Goal: Communication & Community: Share content

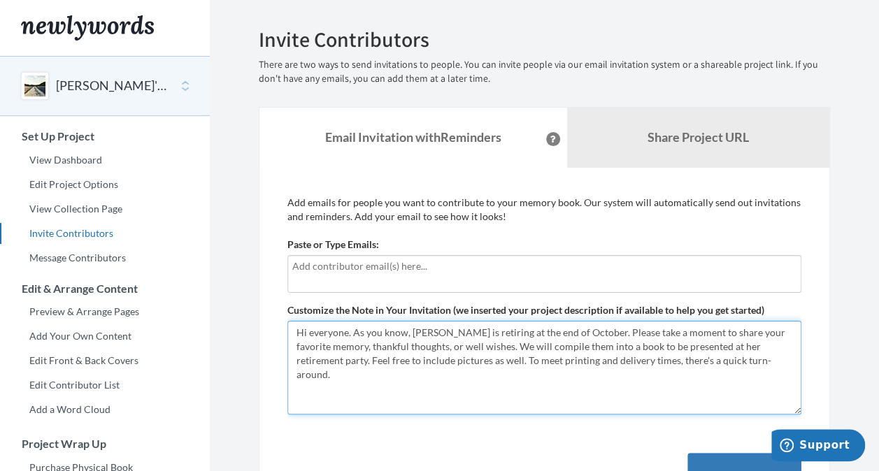
click at [683, 364] on textarea "Hi everyone. As you know, [PERSON_NAME] is retiring at the end of October. Plea…" at bounding box center [544, 368] width 514 height 94
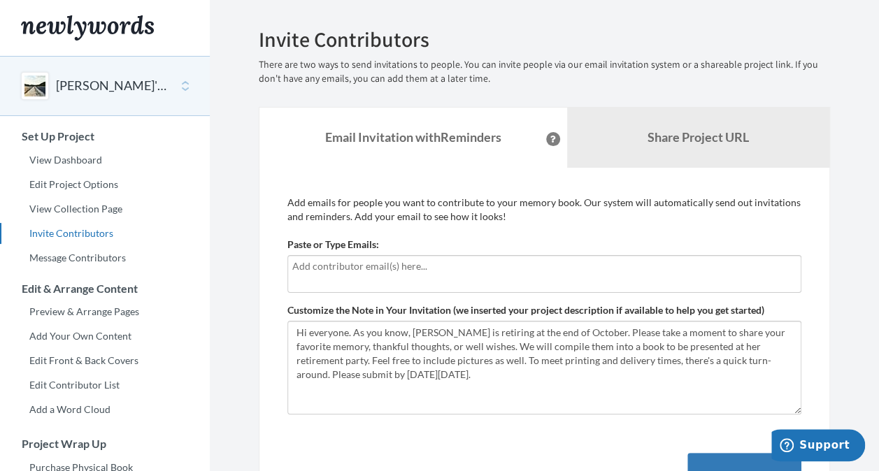
click at [401, 273] on input "text" at bounding box center [544, 266] width 504 height 15
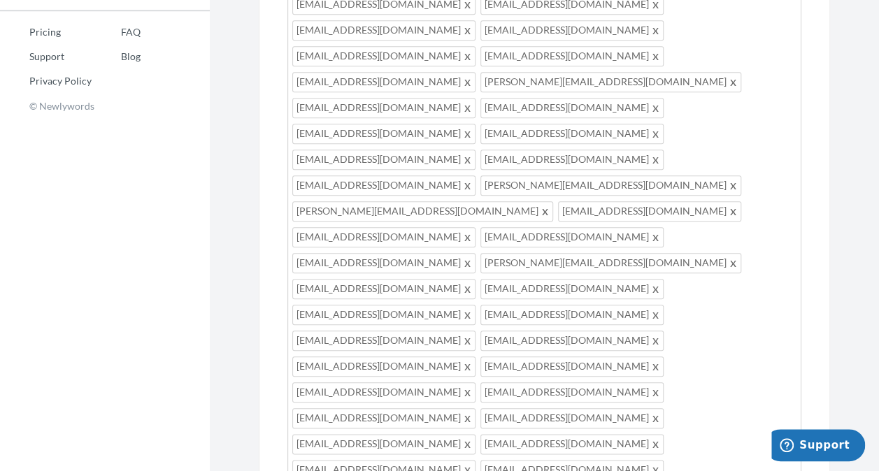
scroll to position [578, 0]
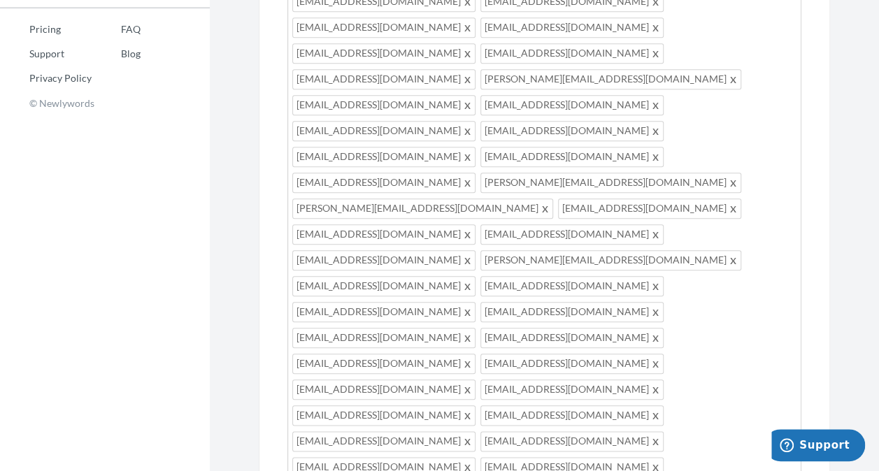
drag, startPoint x: 441, startPoint y: 381, endPoint x: 292, endPoint y: 333, distance: 155.9
paste textarea ", As you know, [PERSON_NAME] will be retiring at the end of October. We’d love …"
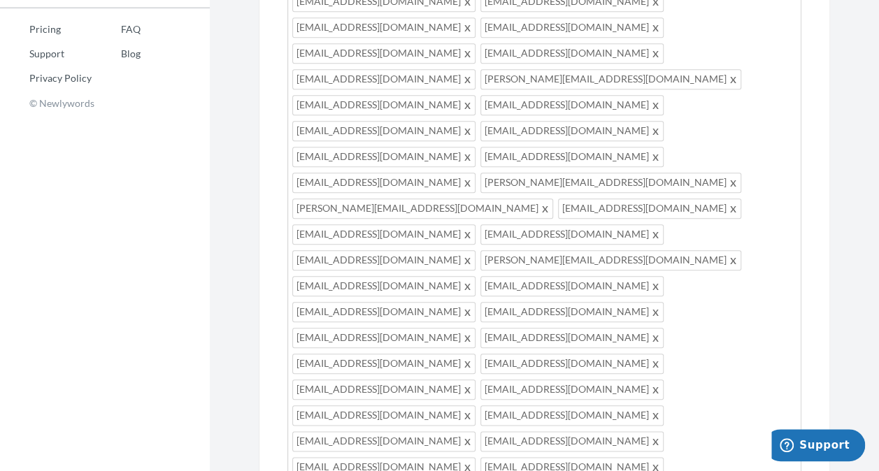
scroll to position [36, 0]
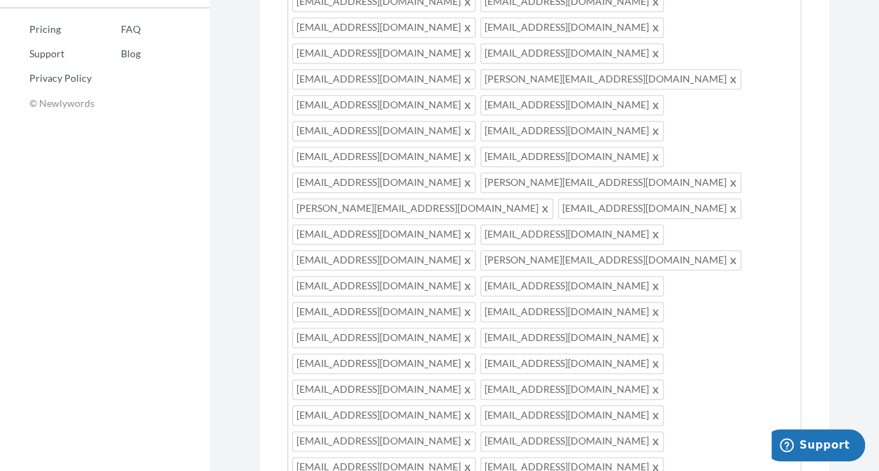
scroll to position [42, 0]
drag, startPoint x: 450, startPoint y: 407, endPoint x: 557, endPoint y: 413, distance: 106.5
drag, startPoint x: 648, startPoint y: 406, endPoint x: 596, endPoint y: 411, distance: 52.0
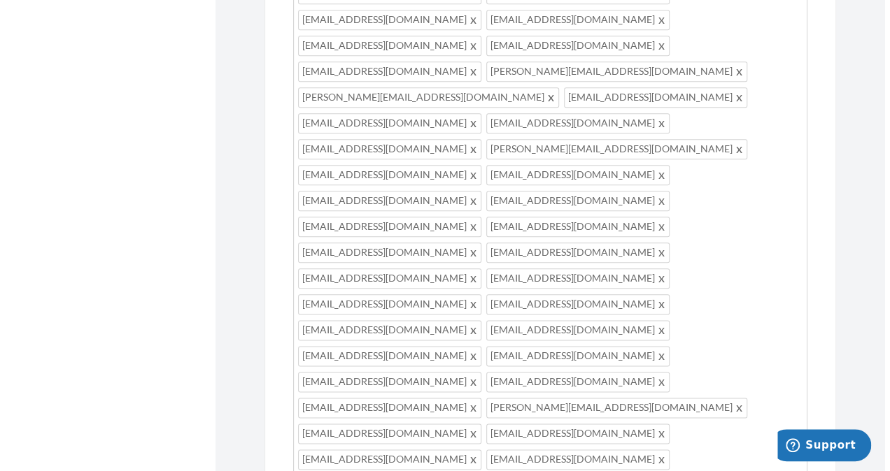
scroll to position [704, 0]
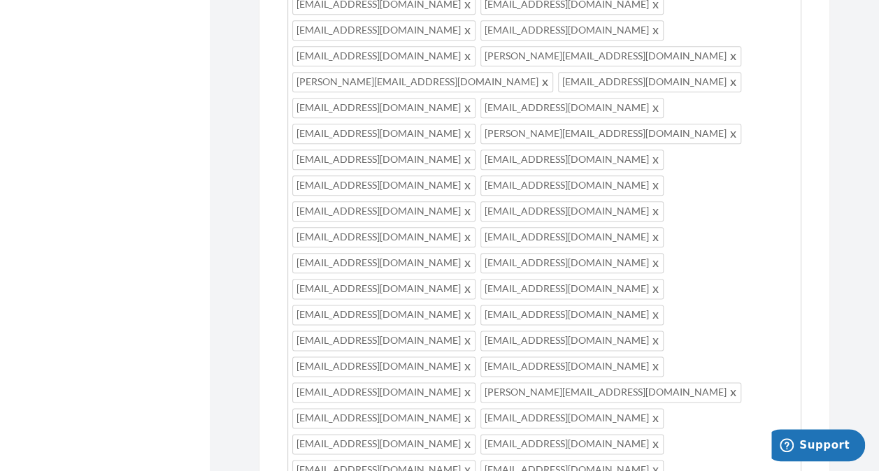
type textarea "Hi everyone, As you know, [PERSON_NAME] will be retiring at the end of October.…"
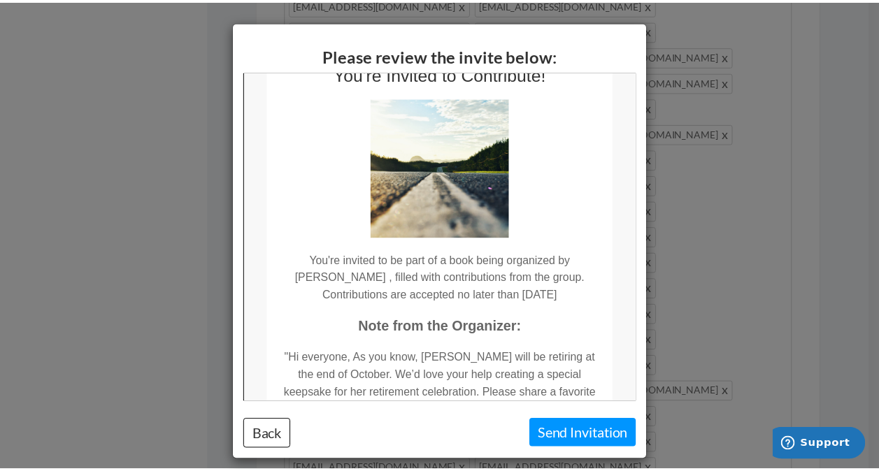
scroll to position [0, 0]
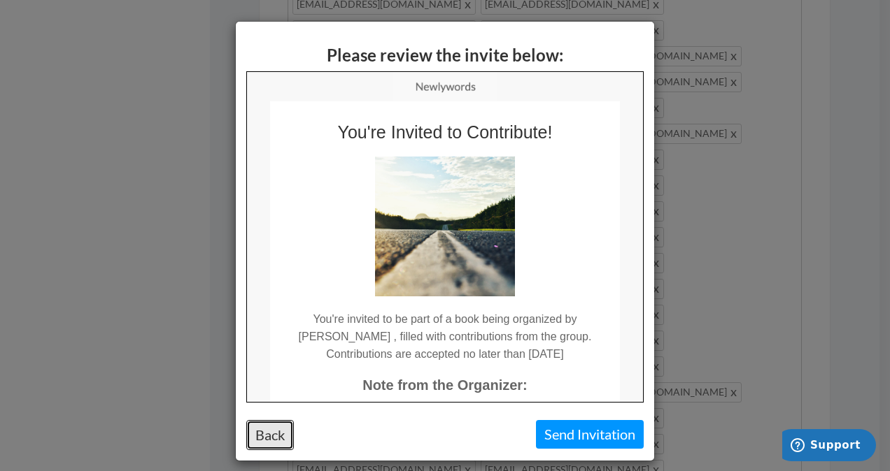
click at [265, 432] on button "Back" at bounding box center [270, 435] width 48 height 30
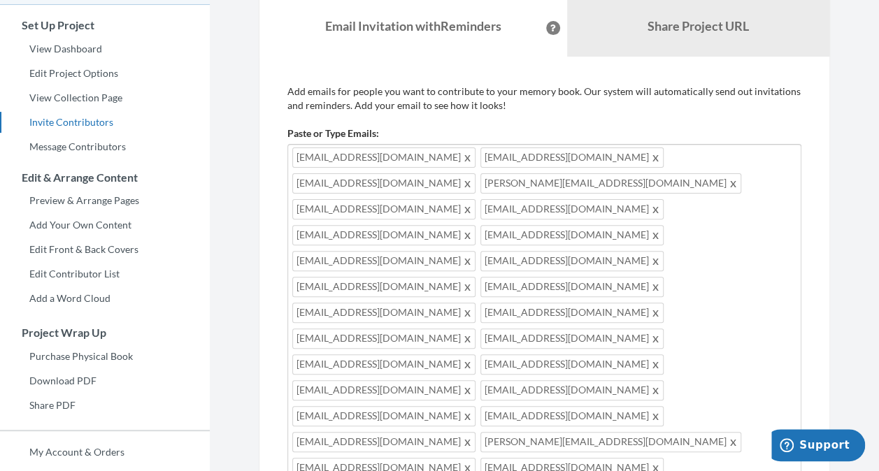
scroll to position [49, 0]
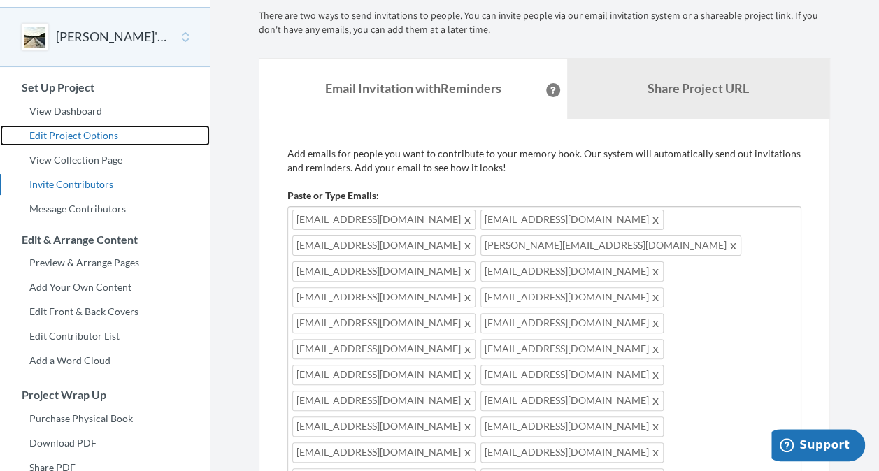
click at [62, 137] on link "Edit Project Options" at bounding box center [105, 135] width 210 height 21
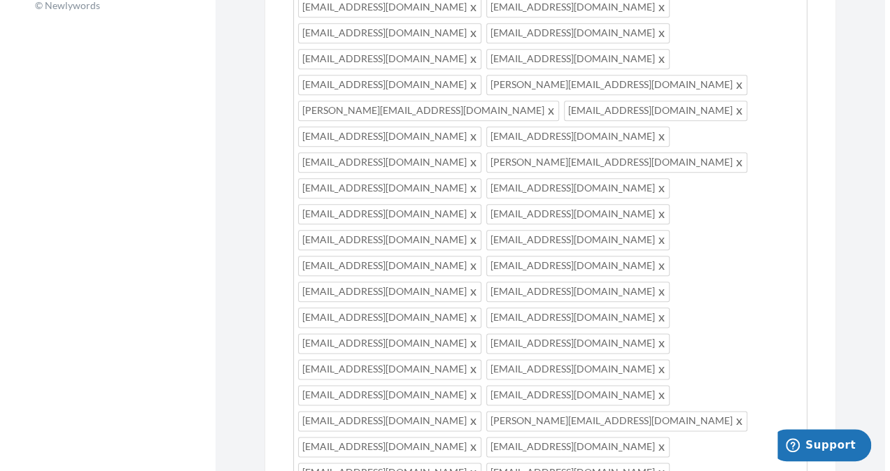
scroll to position [685, 0]
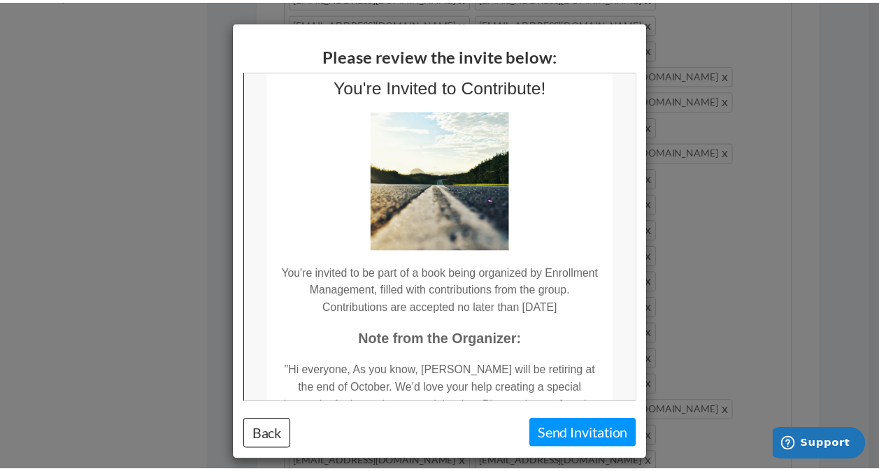
scroll to position [0, 0]
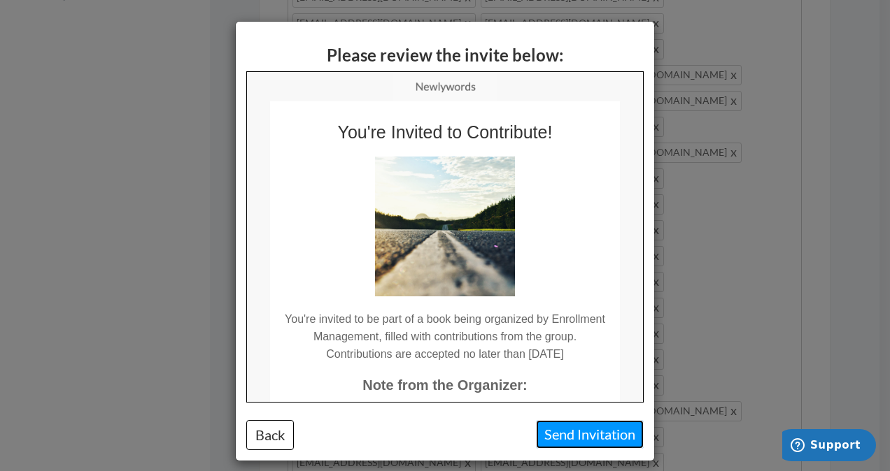
click at [565, 443] on button "Send Invitation" at bounding box center [590, 434] width 108 height 29
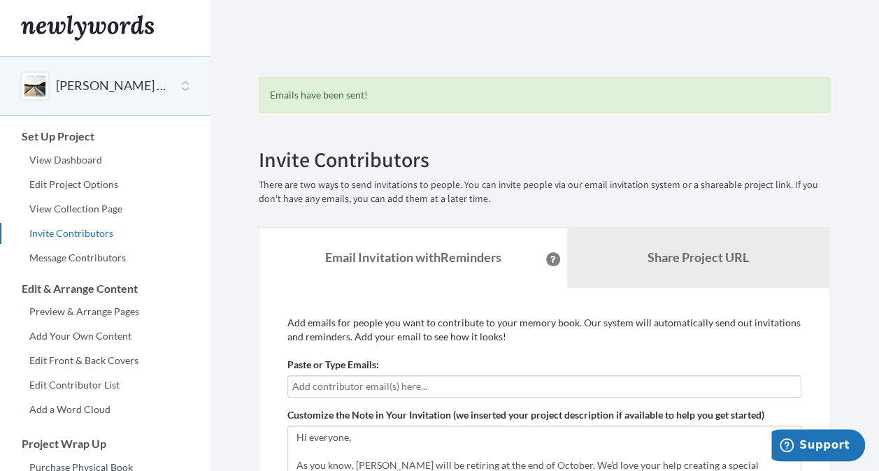
click at [488, 380] on input "text" at bounding box center [544, 386] width 504 height 15
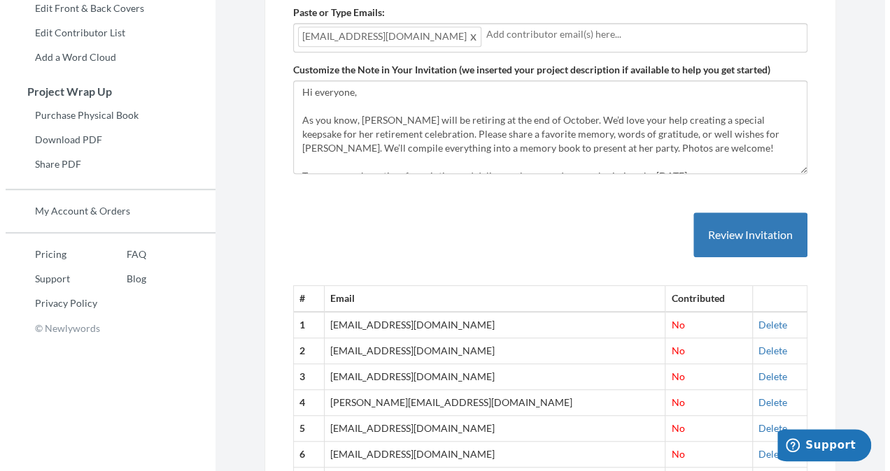
scroll to position [329, 0]
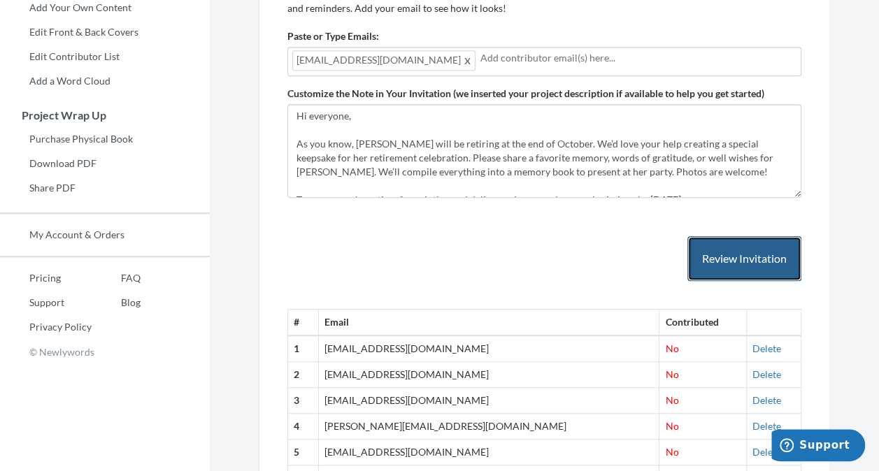
click at [730, 251] on button "Review Invitation" at bounding box center [745, 258] width 114 height 45
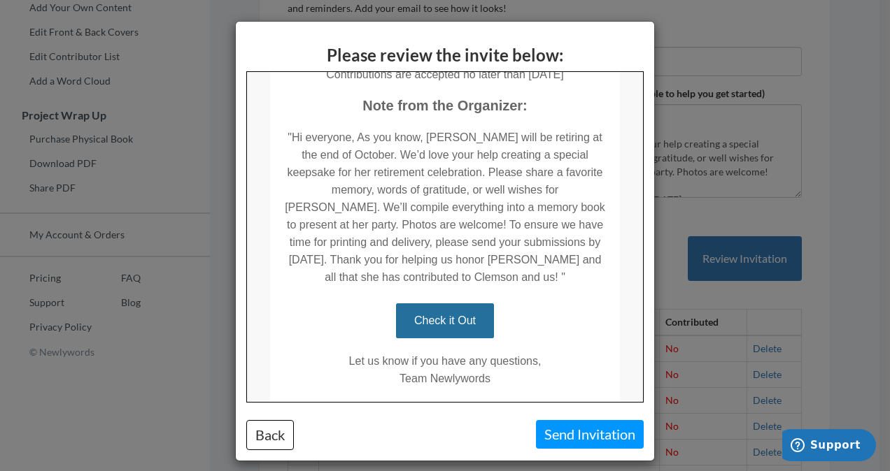
scroll to position [341, 0]
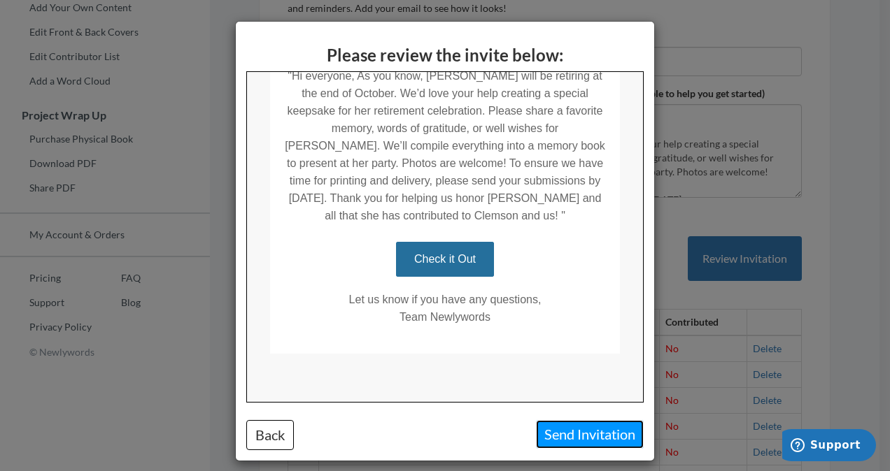
click at [575, 441] on button "Send Invitation" at bounding box center [590, 434] width 108 height 29
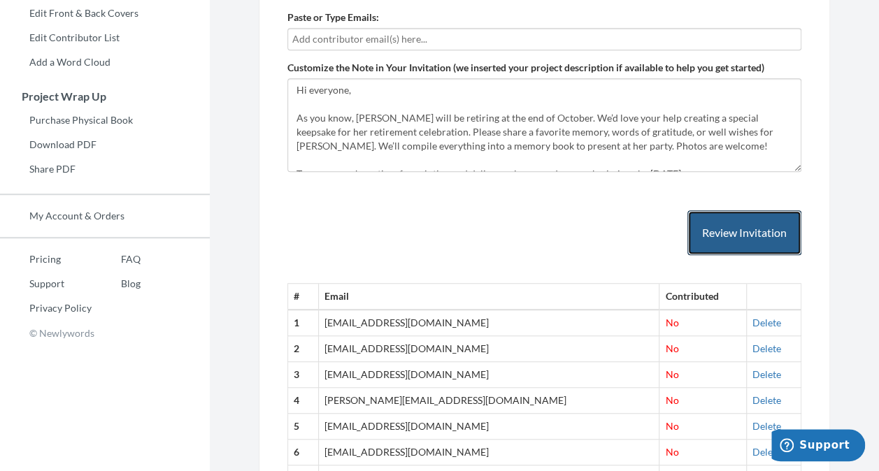
scroll to position [0, 0]
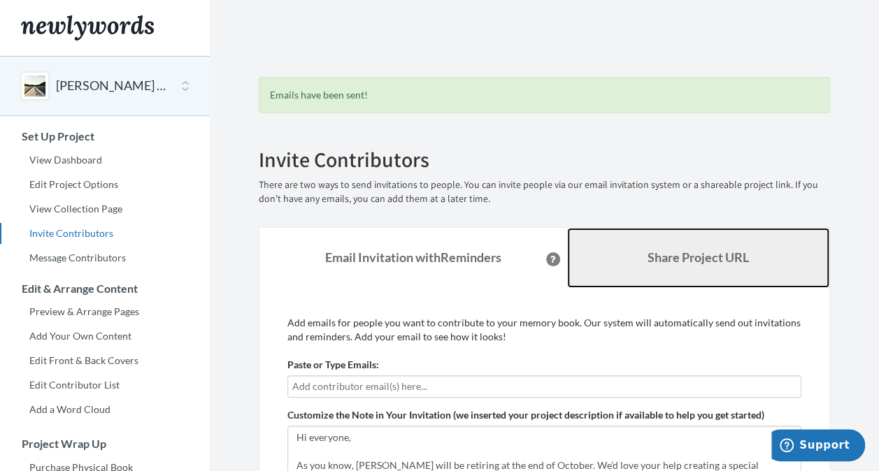
click at [657, 269] on link "Share Project URL" at bounding box center [698, 258] width 263 height 60
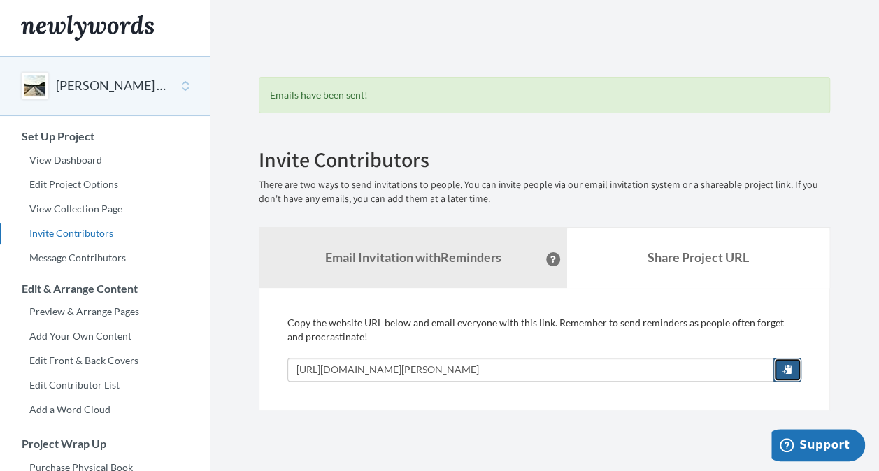
click at [792, 368] on span "button" at bounding box center [788, 369] width 10 height 10
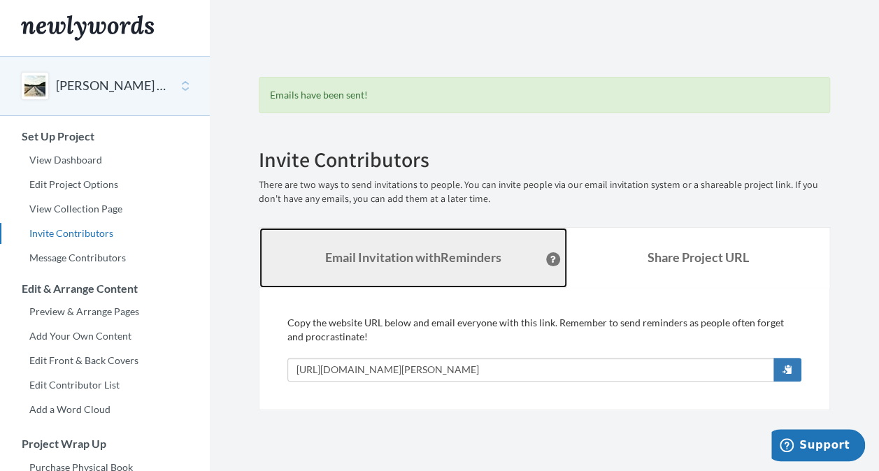
click at [454, 253] on strong "Email Invitation with Reminders" at bounding box center [413, 257] width 176 height 15
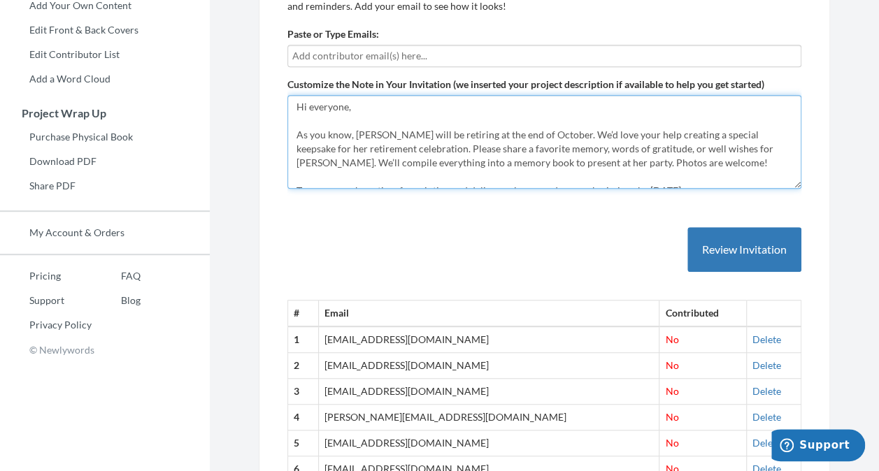
scroll to position [42, 0]
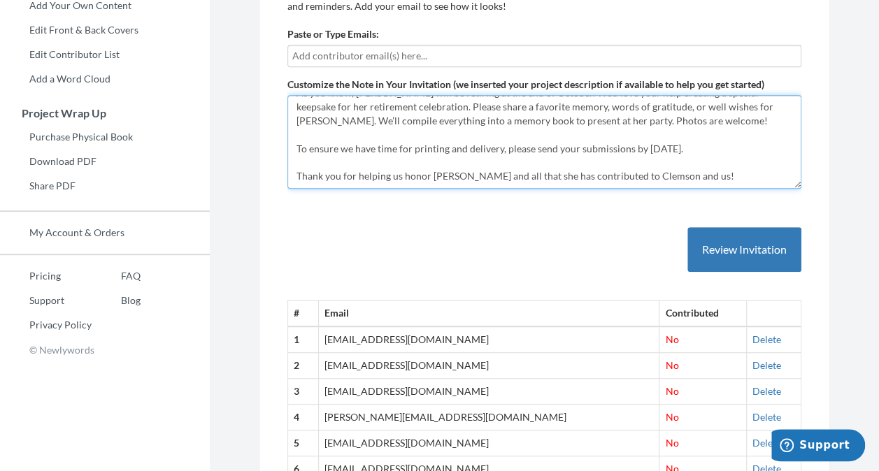
drag, startPoint x: 294, startPoint y: 108, endPoint x: 722, endPoint y: 178, distance: 433.0
click at [722, 178] on textarea "Hi everyone, As you know, [PERSON_NAME] will be retiring at the end of October.…" at bounding box center [544, 142] width 514 height 94
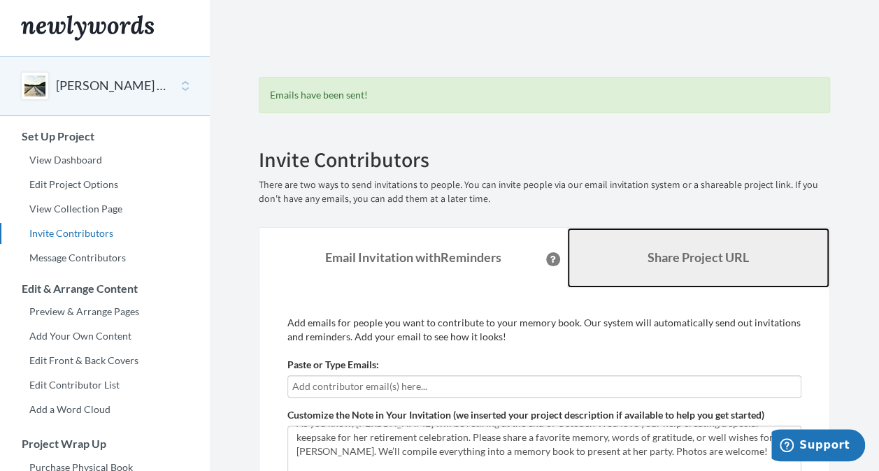
click at [669, 262] on b "Share Project URL" at bounding box center [698, 257] width 101 height 15
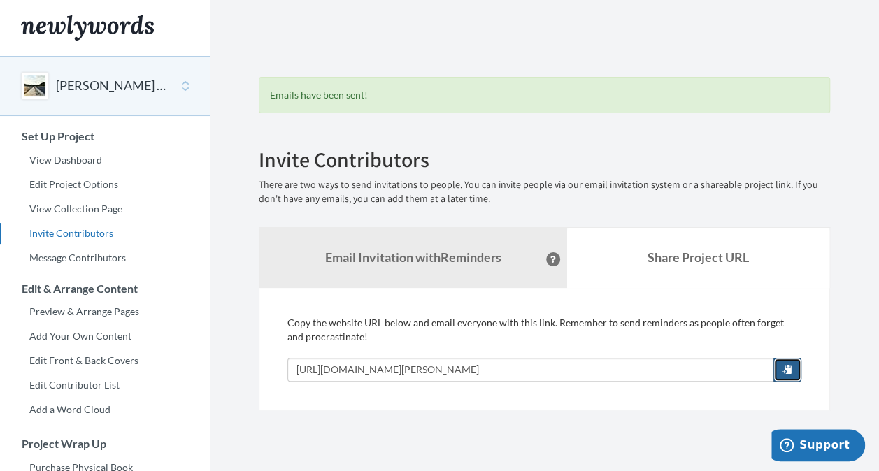
click at [781, 364] on button "button" at bounding box center [788, 370] width 28 height 24
